Goal: Information Seeking & Learning: Learn about a topic

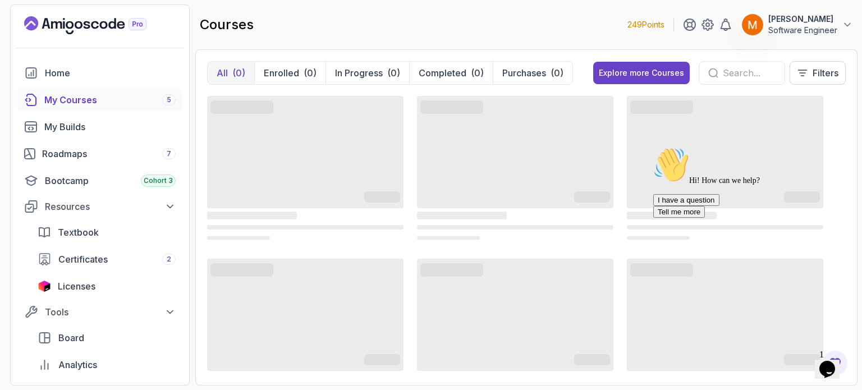
click at [653, 147] on icon "Chat attention grabber" at bounding box center [653, 147] width 0 height 0
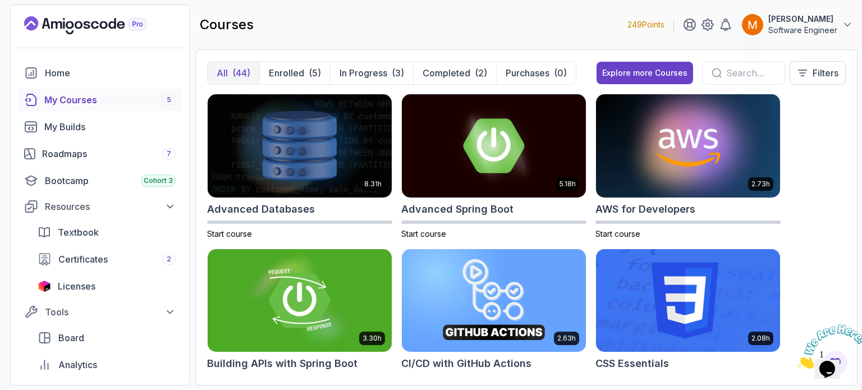
click at [797, 361] on icon "Close" at bounding box center [797, 366] width 0 height 10
click at [98, 254] on span "Certificates" at bounding box center [82, 259] width 49 height 13
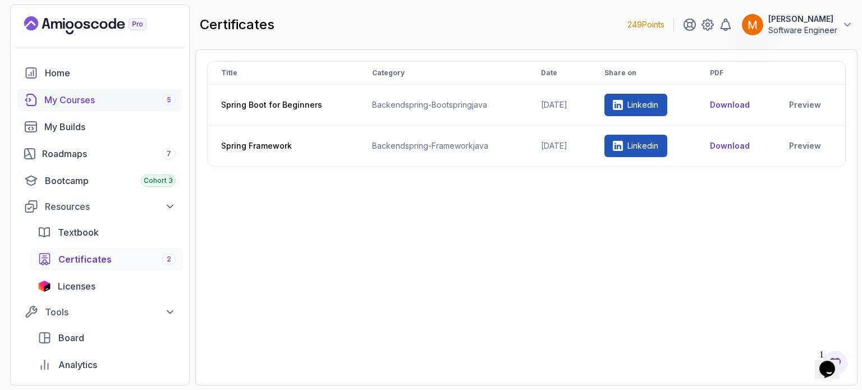
click at [97, 108] on link "My Courses 5" at bounding box center [99, 100] width 165 height 22
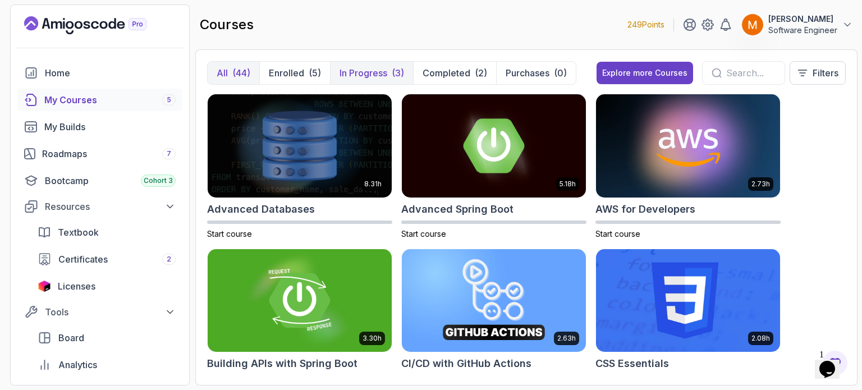
click at [368, 83] on button "In Progress (3)" at bounding box center [371, 73] width 83 height 22
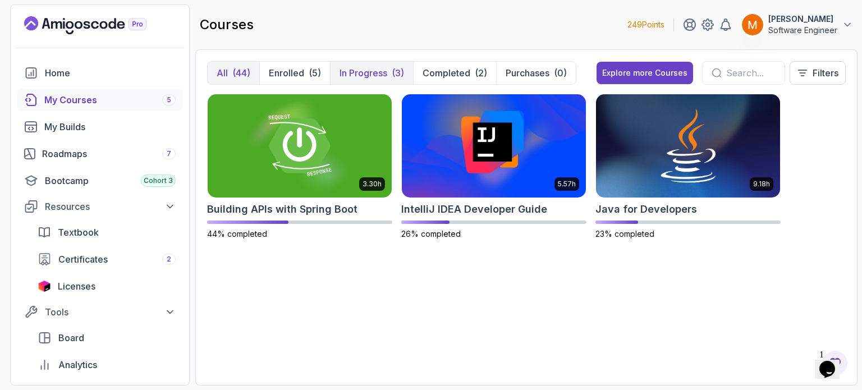
click at [229, 74] on button "All (44)" at bounding box center [234, 73] width 52 height 22
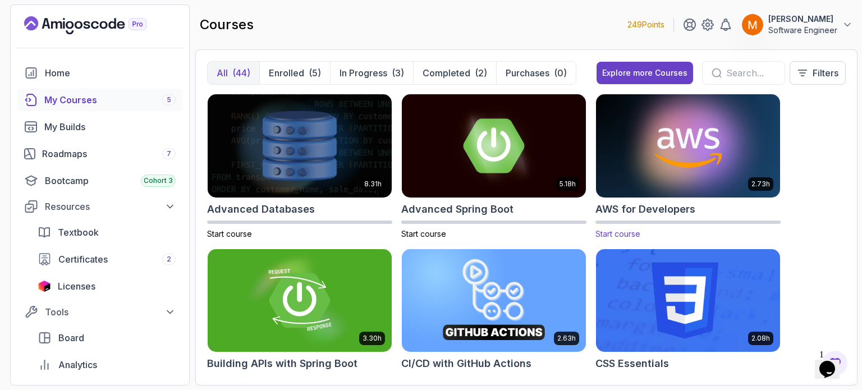
click at [717, 205] on div "AWS for Developers" at bounding box center [688, 209] width 185 height 16
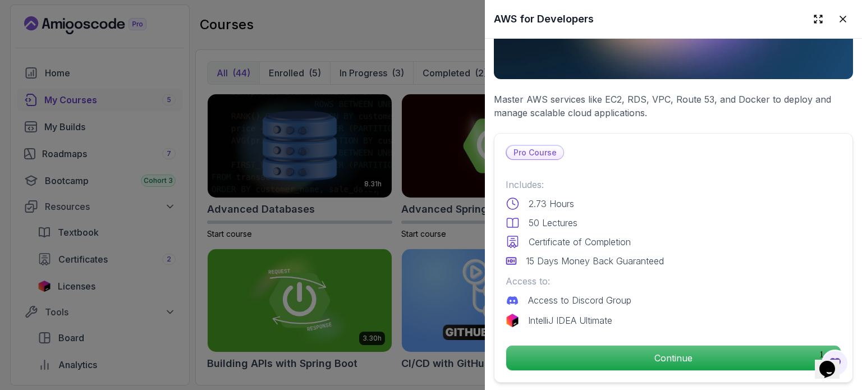
scroll to position [171, 0]
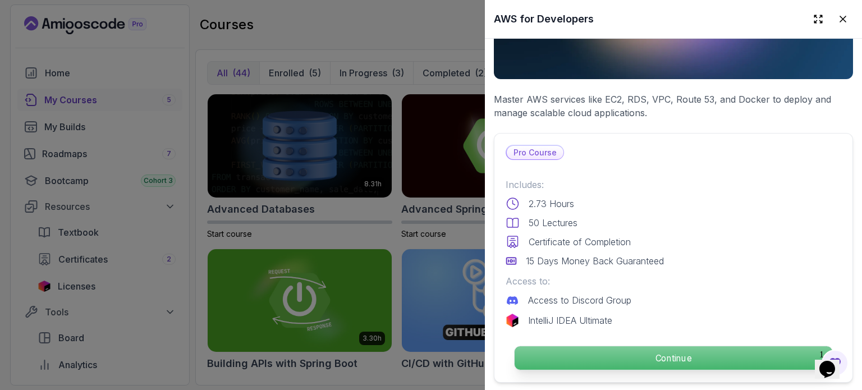
click at [599, 349] on p "Continue" at bounding box center [674, 358] width 318 height 24
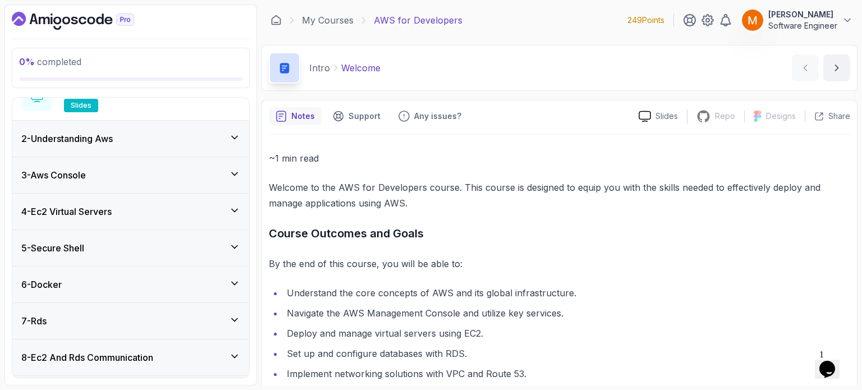
scroll to position [155, 0]
click at [149, 146] on div "2 - Understanding Aws" at bounding box center [130, 139] width 237 height 36
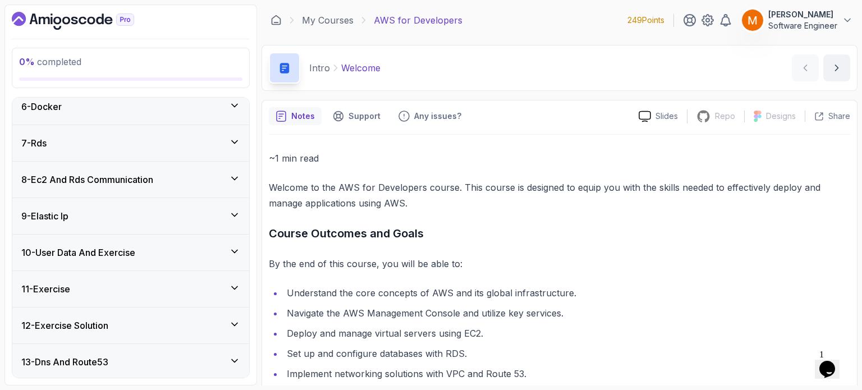
scroll to position [511, 0]
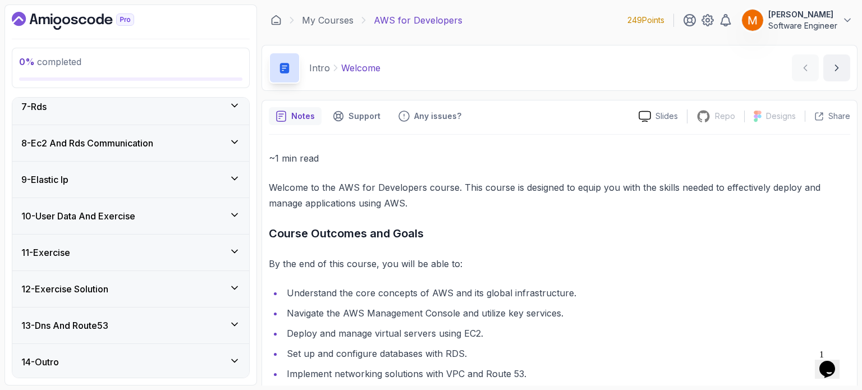
click at [146, 327] on div "13 - Dns And Route53" at bounding box center [130, 325] width 219 height 13
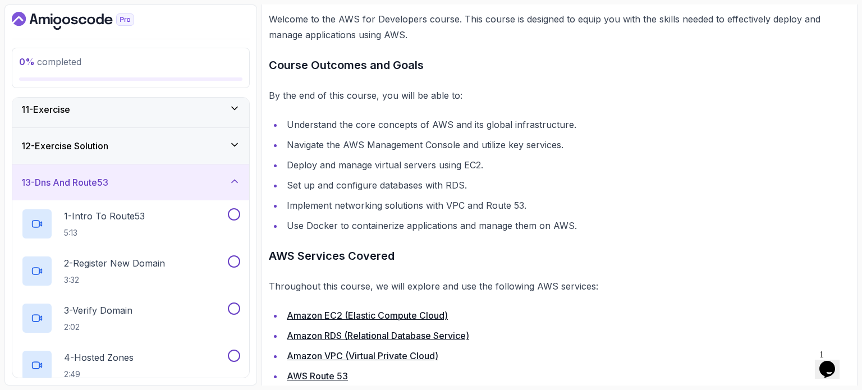
scroll to position [218, 0]
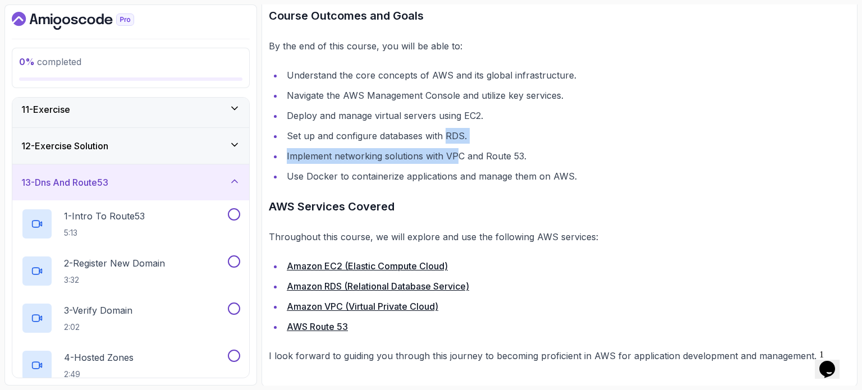
drag, startPoint x: 443, startPoint y: 136, endPoint x: 454, endPoint y: 153, distance: 19.2
click at [454, 153] on ul "Understand the core concepts of AWS and its global infrastructure. Navigate the…" at bounding box center [559, 125] width 581 height 117
click at [454, 153] on li "Implement networking solutions with VPC and Route 53." at bounding box center [566, 156] width 567 height 16
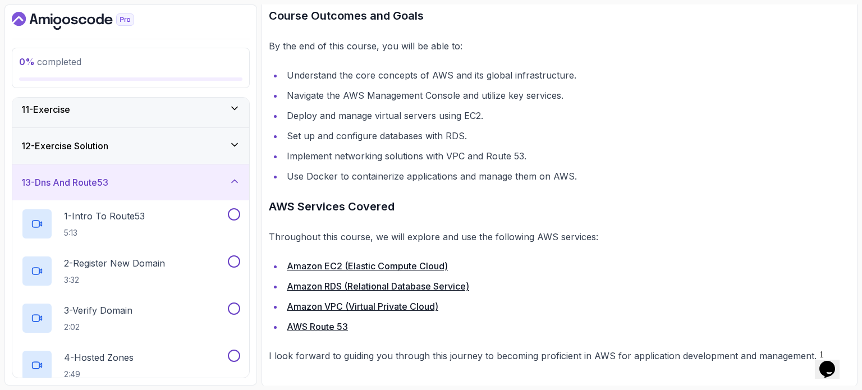
click at [831, 361] on icon "$i18n('chat', 'chat_widget')" at bounding box center [827, 369] width 16 height 17
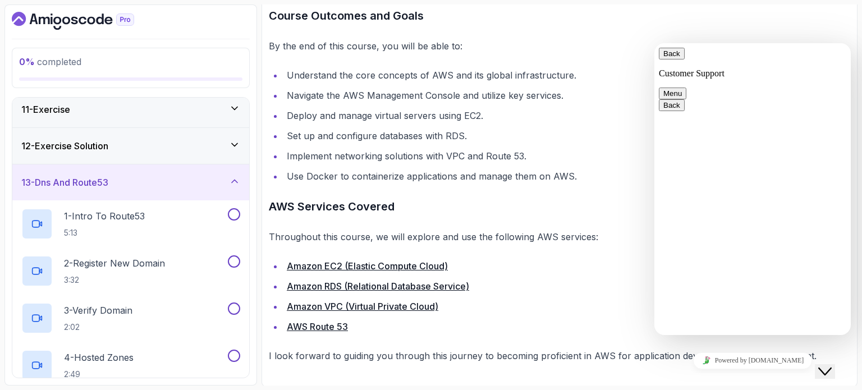
click at [658, 41] on p "By the end of this course, you will be able to:" at bounding box center [559, 46] width 581 height 16
click at [676, 55] on button "Back" at bounding box center [672, 54] width 26 height 12
click at [832, 365] on icon "Close Chat This icon closes the chat window." at bounding box center [824, 371] width 13 height 13
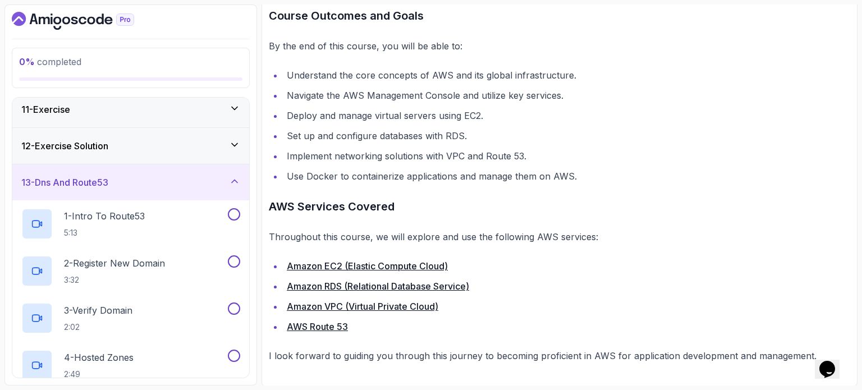
scroll to position [0, 0]
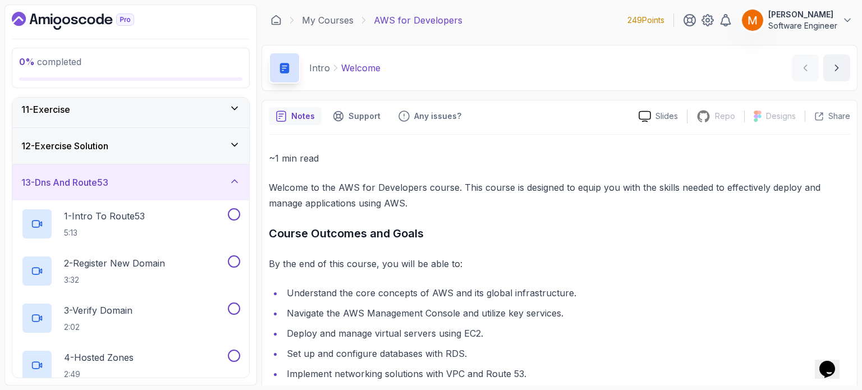
click at [34, 12] on icon "Dashboard" at bounding box center [73, 21] width 122 height 18
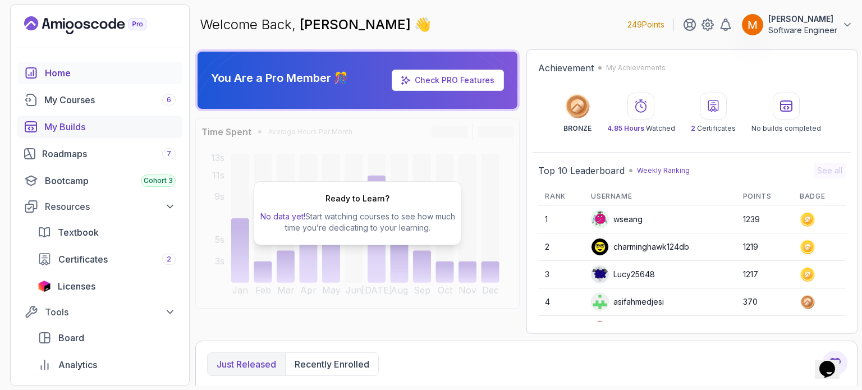
click at [83, 129] on div "My Builds" at bounding box center [109, 126] width 131 height 13
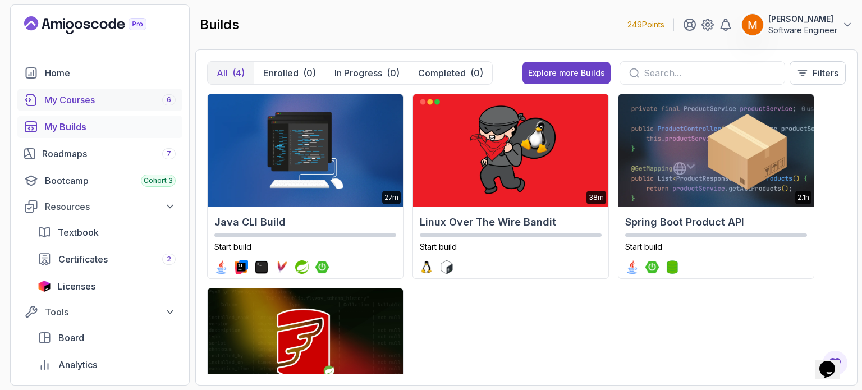
click at [71, 105] on div "My Courses 6" at bounding box center [109, 99] width 131 height 13
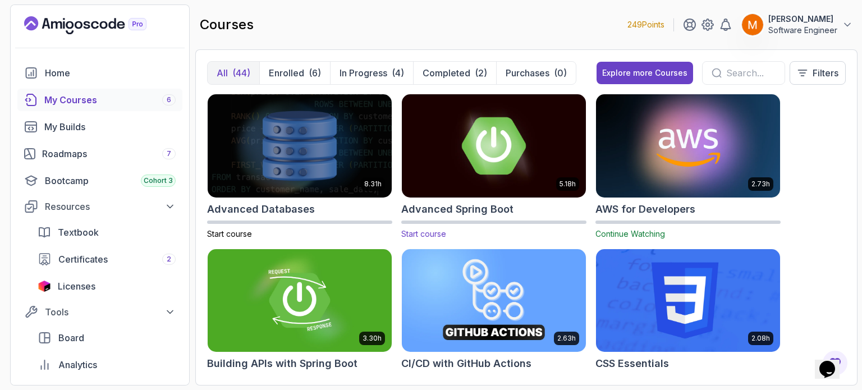
click at [461, 209] on h2 "Advanced Spring Boot" at bounding box center [457, 209] width 112 height 16
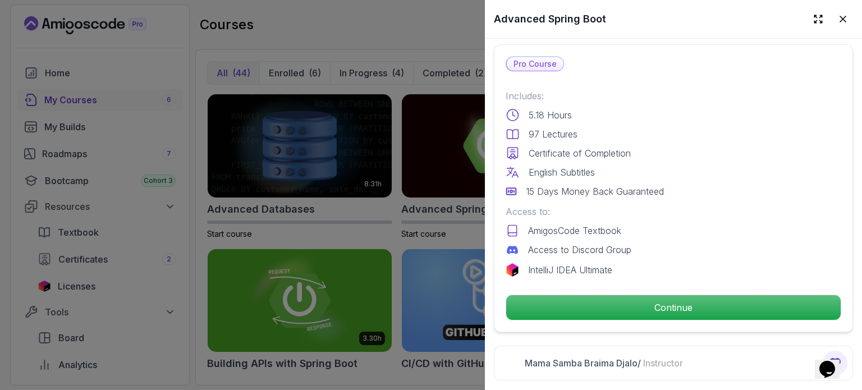
scroll to position [266, 0]
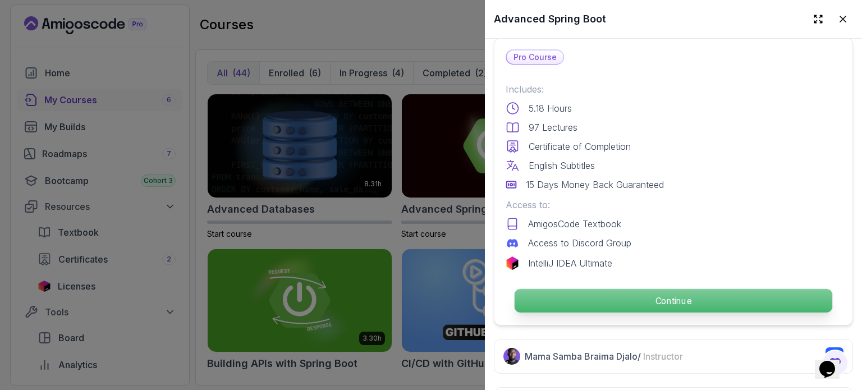
click at [599, 294] on p "Continue" at bounding box center [674, 301] width 318 height 24
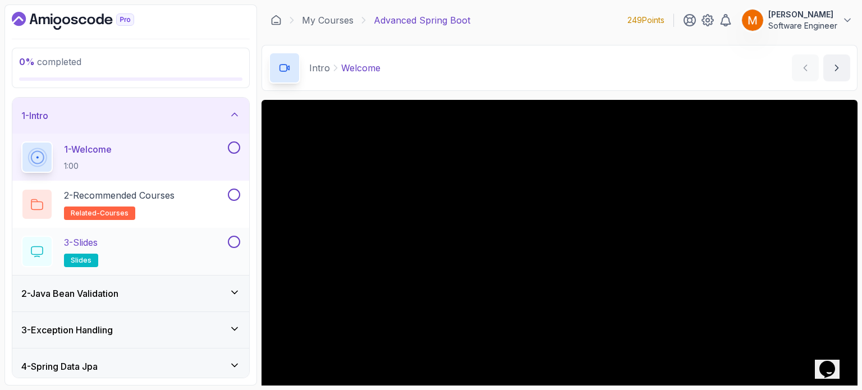
scroll to position [333, 0]
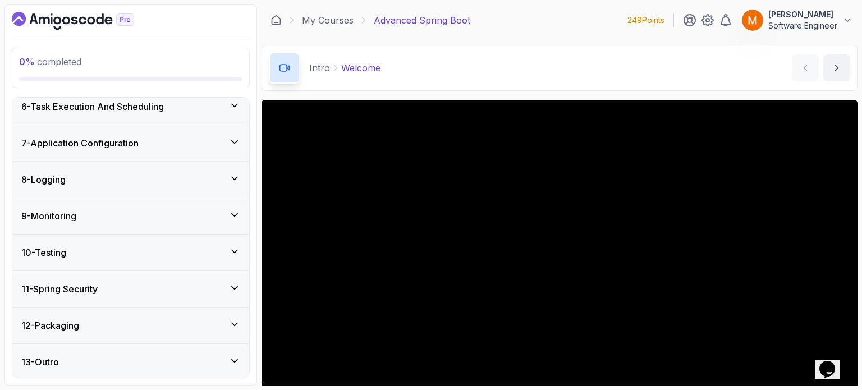
click at [76, 217] on h3 "9 - Monitoring" at bounding box center [48, 215] width 55 height 13
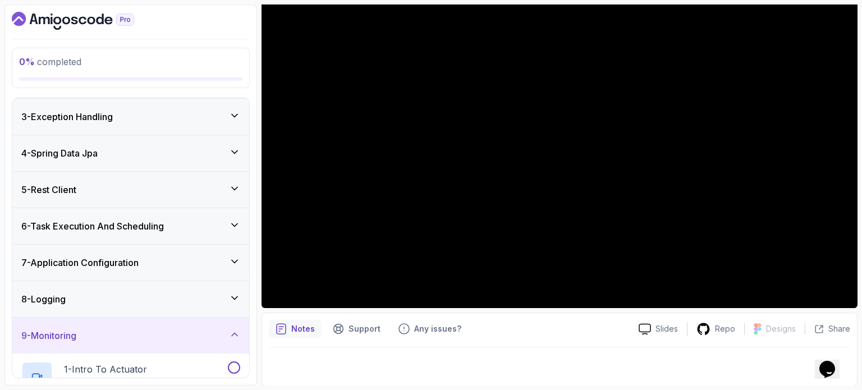
scroll to position [0, 0]
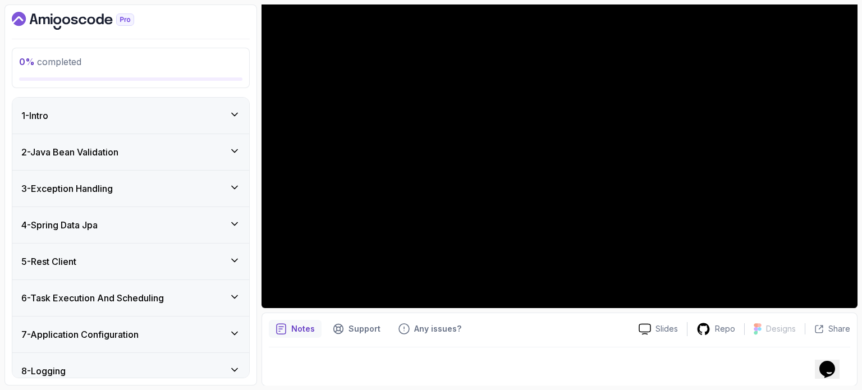
click at [74, 103] on div "1 - Intro" at bounding box center [130, 116] width 237 height 36
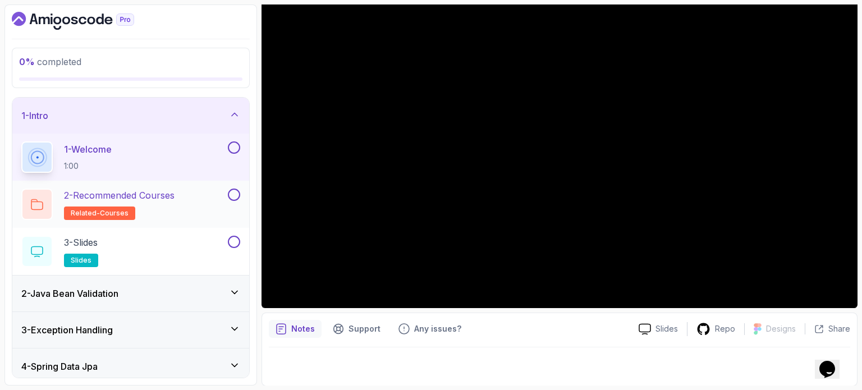
click at [140, 193] on p "2 - Recommended Courses" at bounding box center [119, 195] width 111 height 13
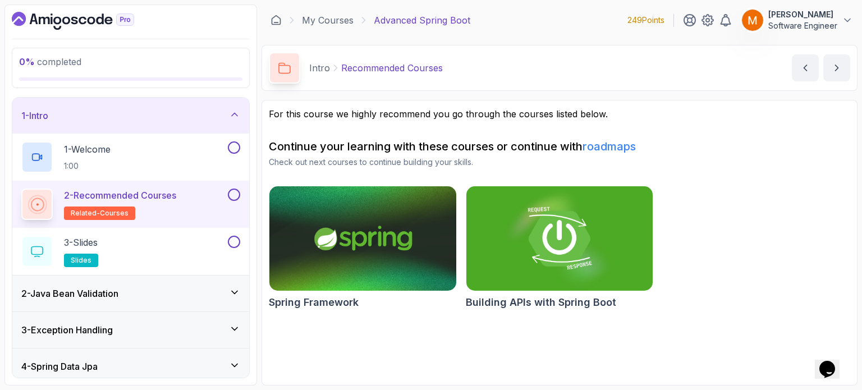
click at [611, 144] on link "roadmaps" at bounding box center [609, 146] width 53 height 13
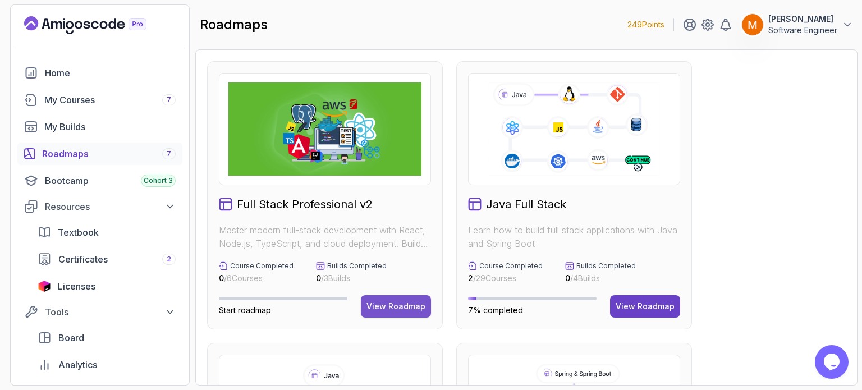
click at [378, 306] on div "View Roadmap" at bounding box center [396, 306] width 59 height 11
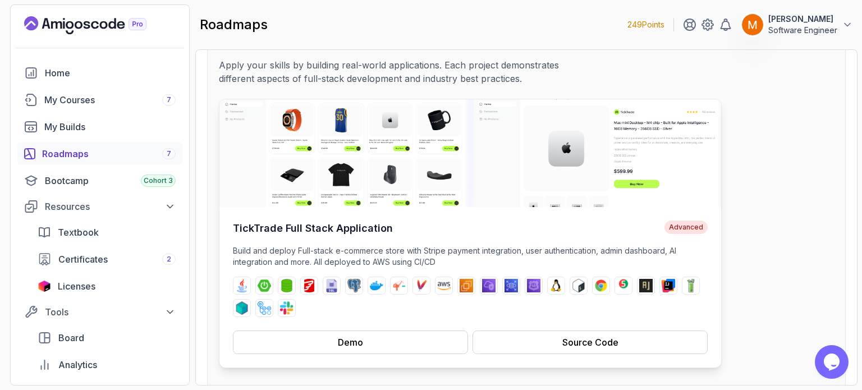
scroll to position [88, 0]
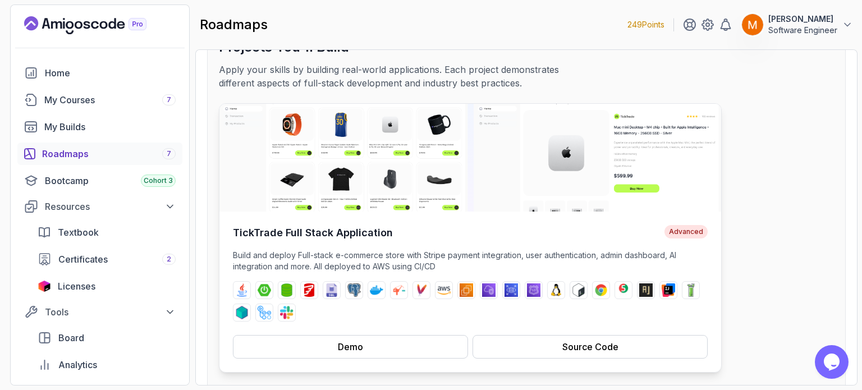
click at [318, 264] on p "Build and deploy Full-stack e-commerce store with Stripe payment integration, u…" at bounding box center [470, 261] width 475 height 22
click at [374, 341] on button "Demo" at bounding box center [350, 347] width 235 height 24
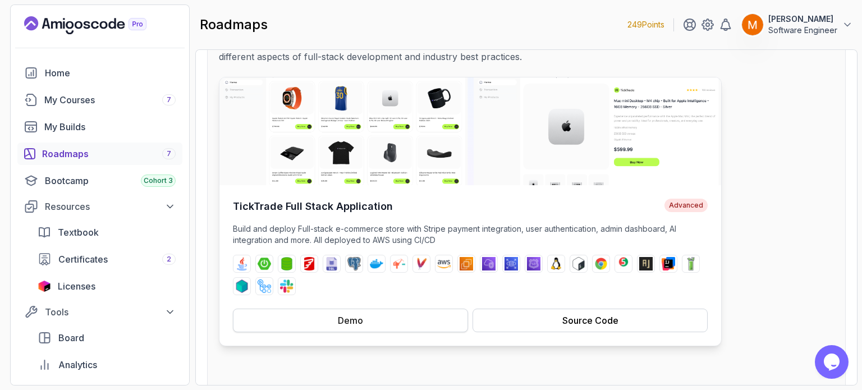
scroll to position [0, 0]
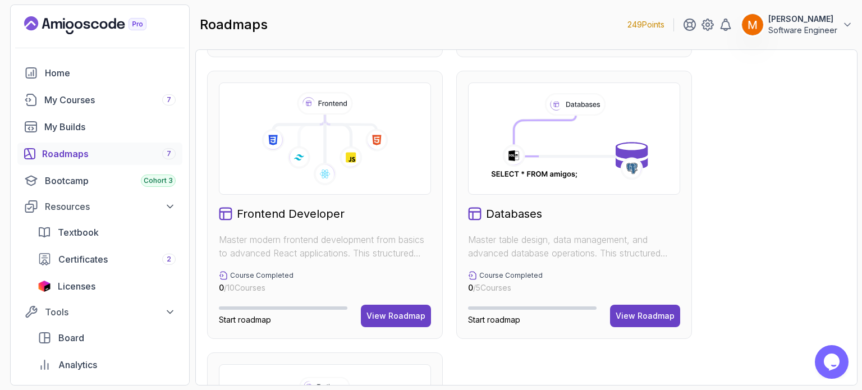
scroll to position [556, 0]
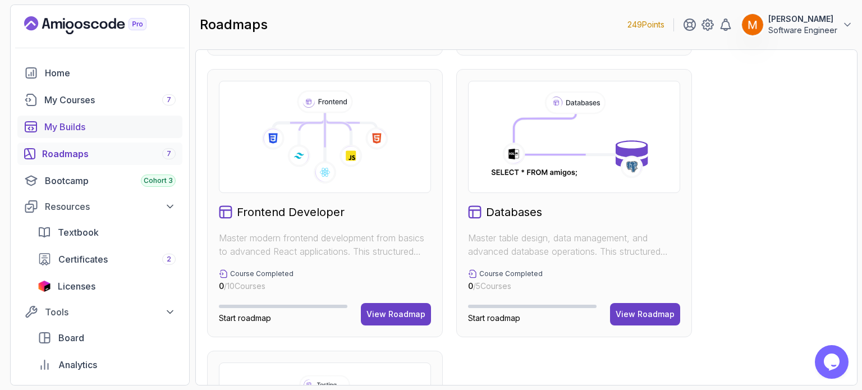
click at [66, 130] on div "My Builds" at bounding box center [109, 126] width 131 height 13
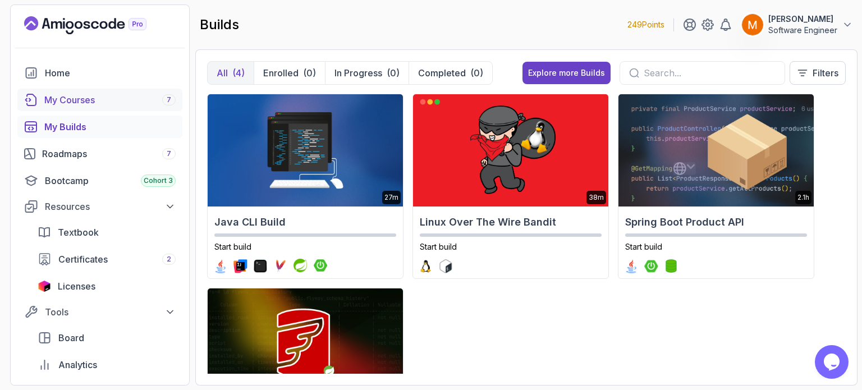
click at [74, 105] on div "My Courses 7" at bounding box center [109, 99] width 131 height 13
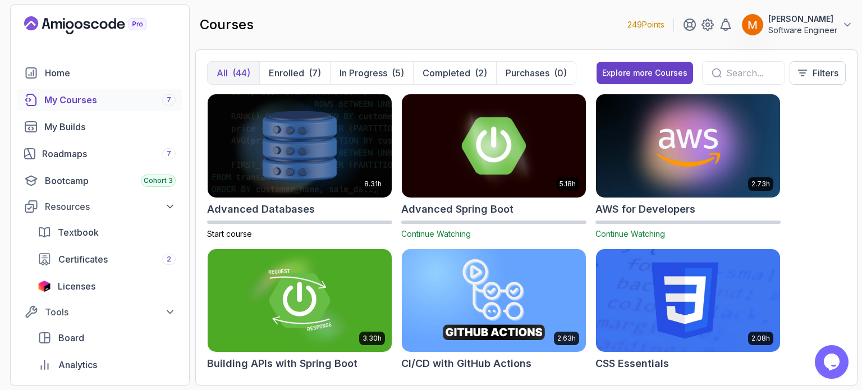
click at [478, 211] on h2 "Advanced Spring Boot" at bounding box center [457, 209] width 112 height 16
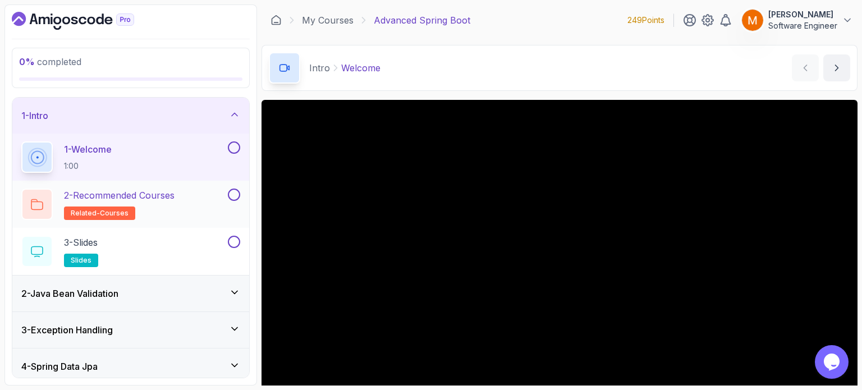
click at [148, 199] on p "2 - Recommended Courses" at bounding box center [119, 195] width 111 height 13
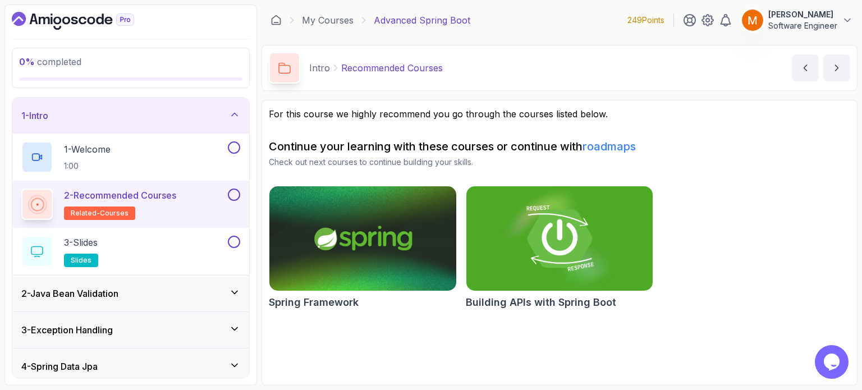
click at [519, 269] on img at bounding box center [559, 239] width 196 height 110
click at [112, 109] on div "1 - Intro" at bounding box center [130, 115] width 219 height 13
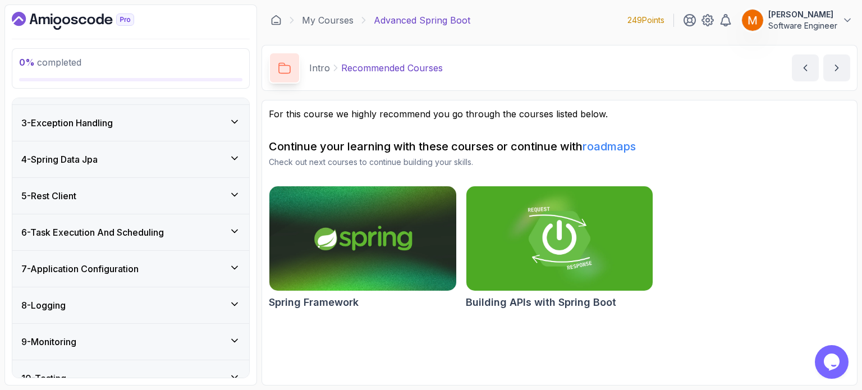
scroll to position [67, 0]
click at [20, 22] on icon "Dashboard" at bounding box center [19, 19] width 14 height 14
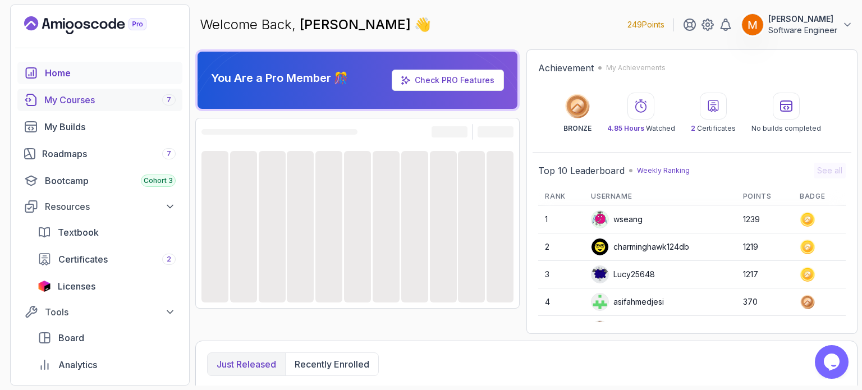
click at [58, 104] on div "My Courses 7" at bounding box center [109, 99] width 131 height 13
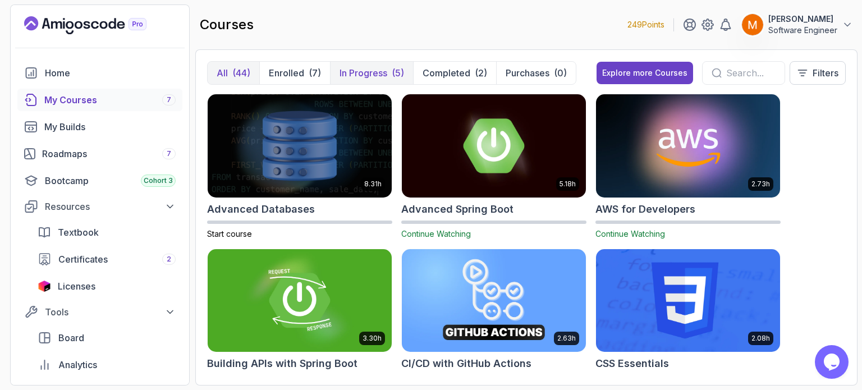
click at [340, 74] on p "In Progress" at bounding box center [364, 72] width 48 height 13
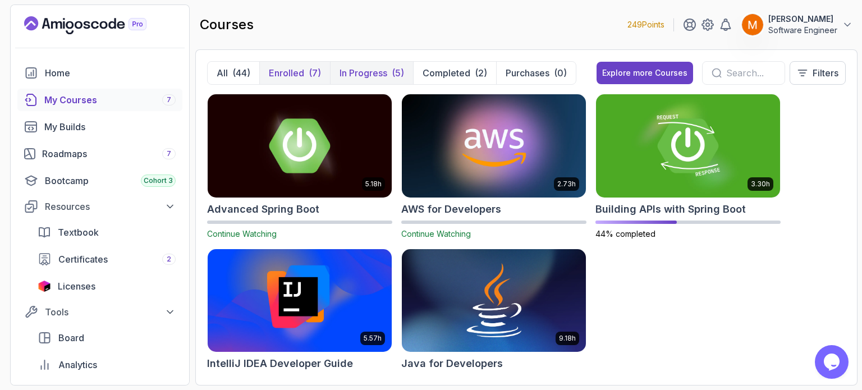
click at [272, 83] on button "Enrolled (7)" at bounding box center [294, 73] width 71 height 22
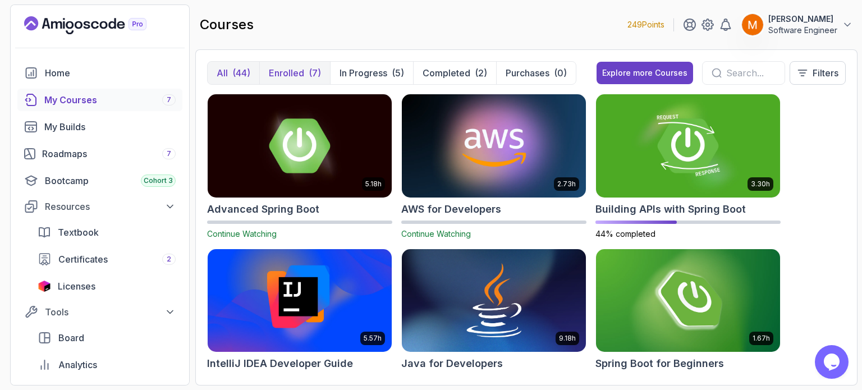
click at [238, 73] on div "(44)" at bounding box center [241, 72] width 18 height 13
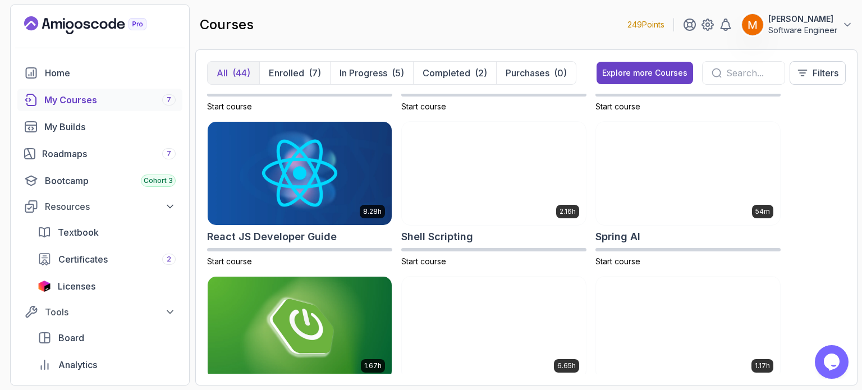
scroll to position [1676, 0]
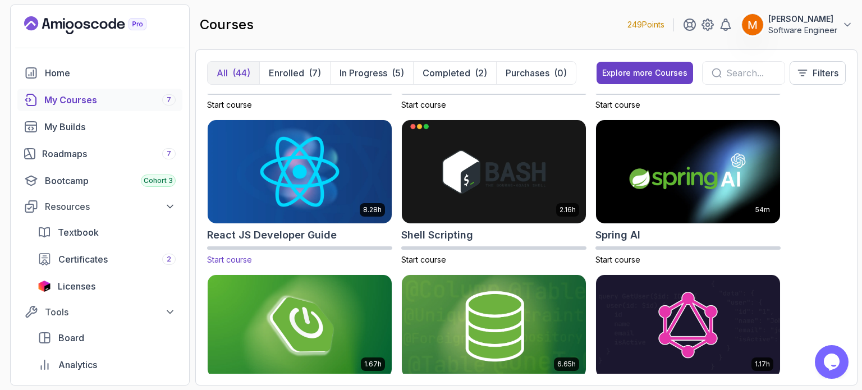
click at [287, 227] on h2 "React JS Developer Guide" at bounding box center [272, 235] width 130 height 16
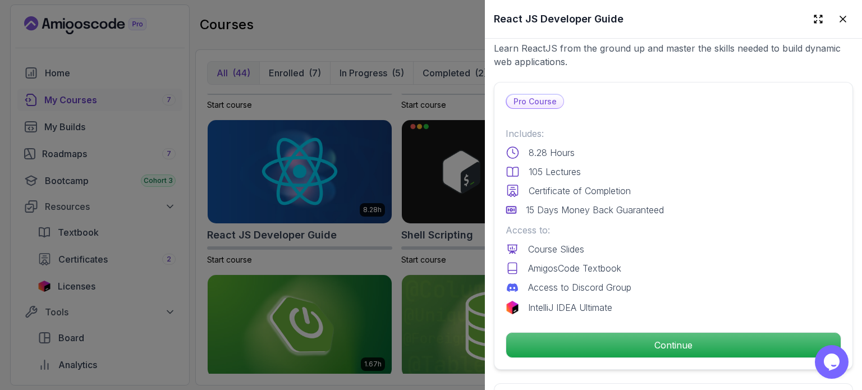
scroll to position [231, 0]
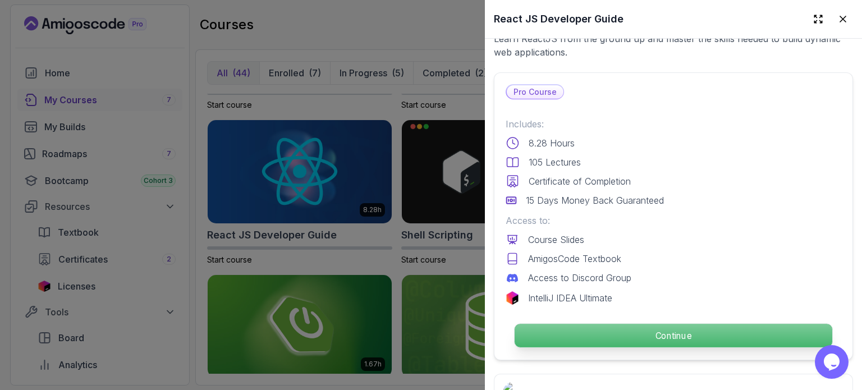
click at [593, 324] on p "Continue" at bounding box center [674, 336] width 318 height 24
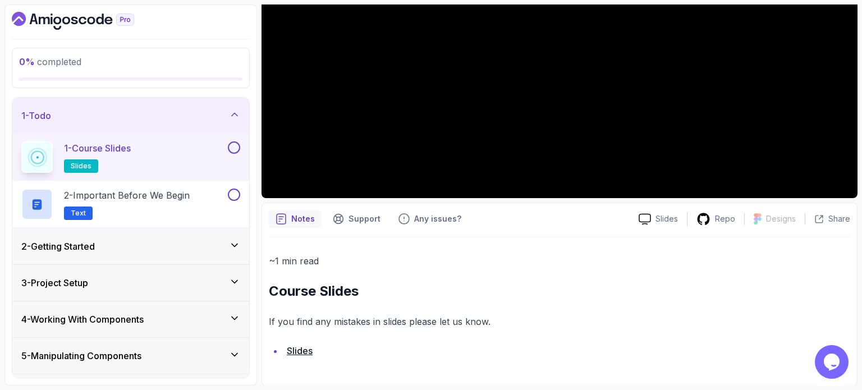
click at [132, 244] on div "2 - Getting Started" at bounding box center [130, 246] width 219 height 13
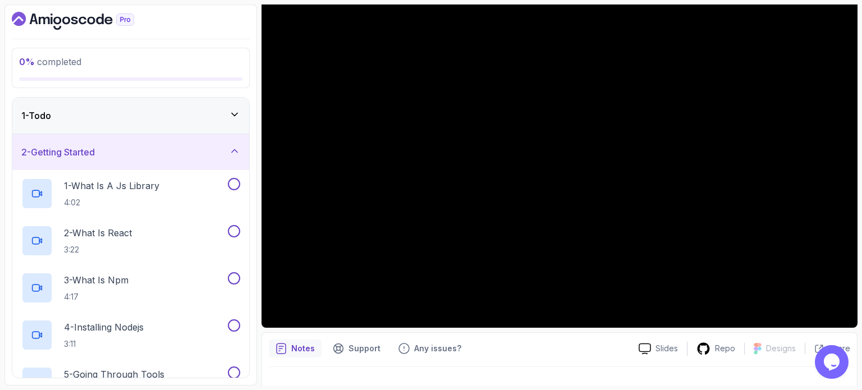
scroll to position [112, 0]
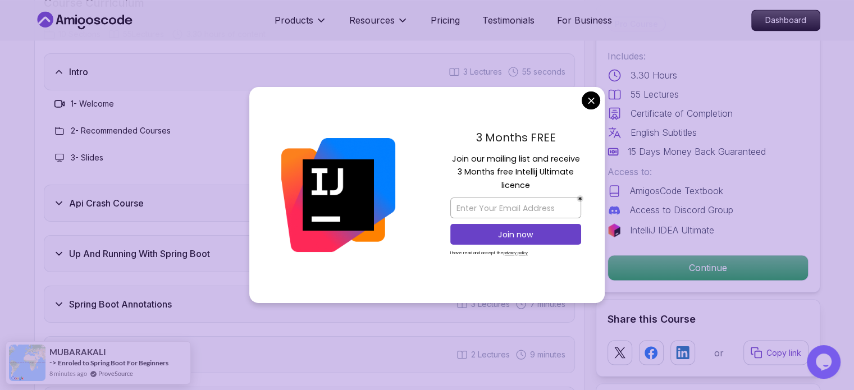
scroll to position [1822, 0]
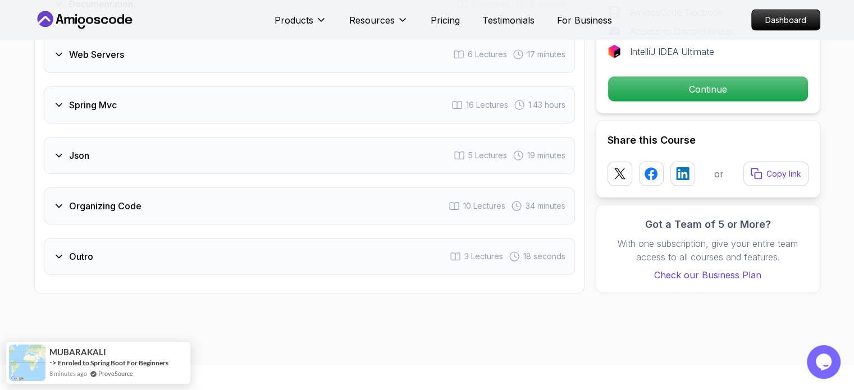
scroll to position [2172, 0]
